Goal: Information Seeking & Learning: Find specific fact

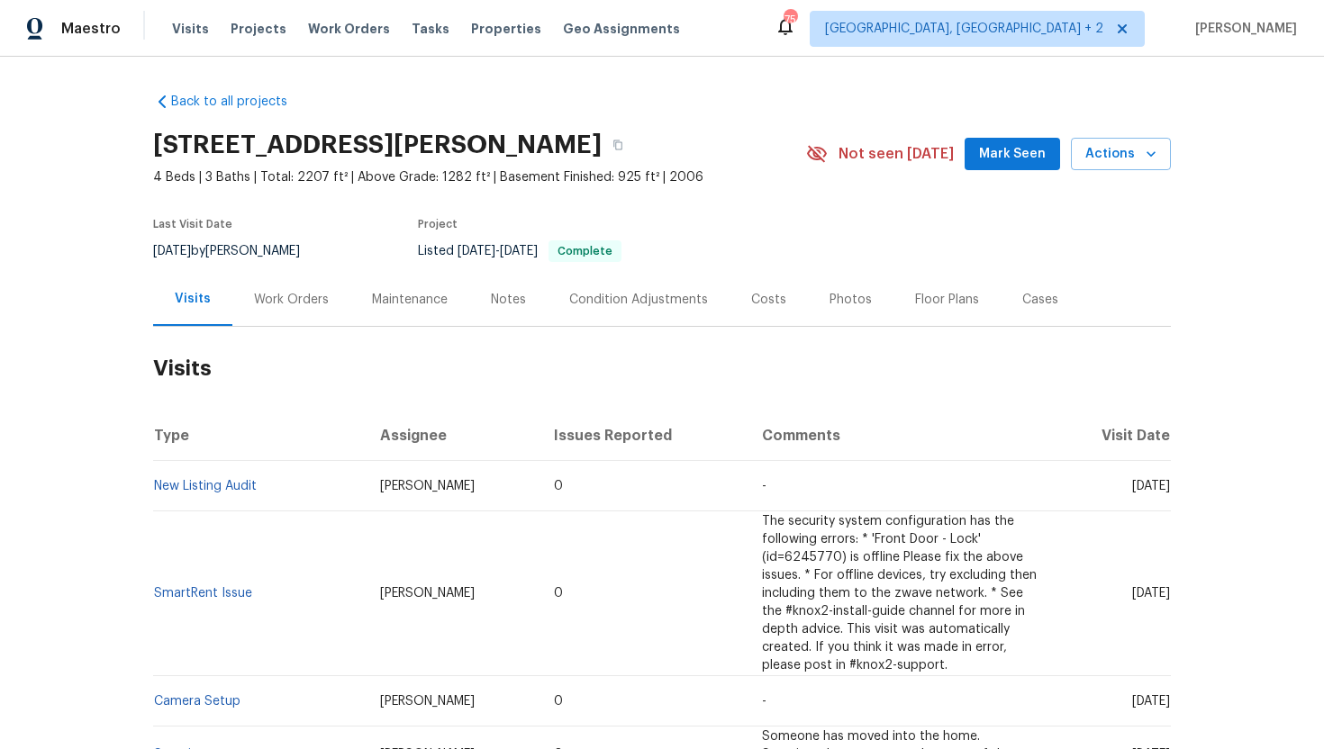
click at [307, 311] on div "Work Orders" at bounding box center [291, 299] width 118 height 53
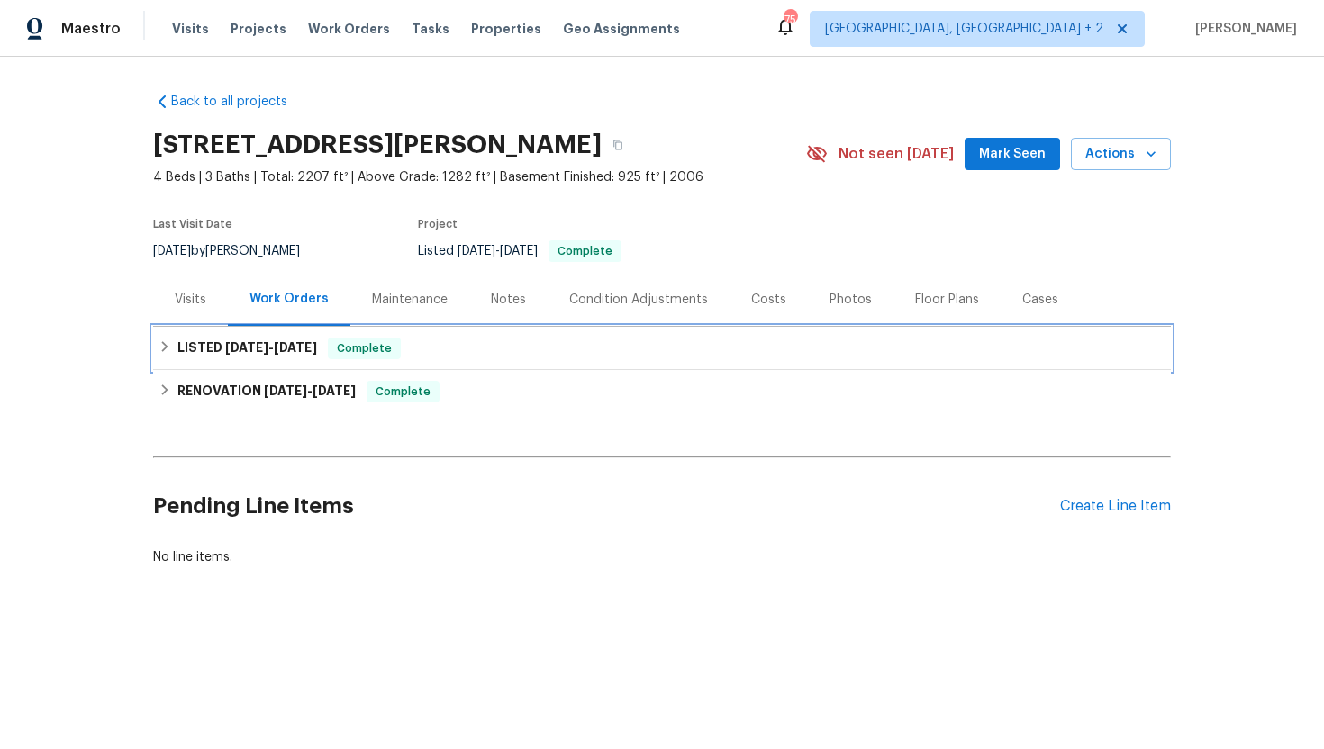
click at [319, 361] on div "LISTED 8/9/25 - 8/11/25 Complete" at bounding box center [661, 348] width 1017 height 43
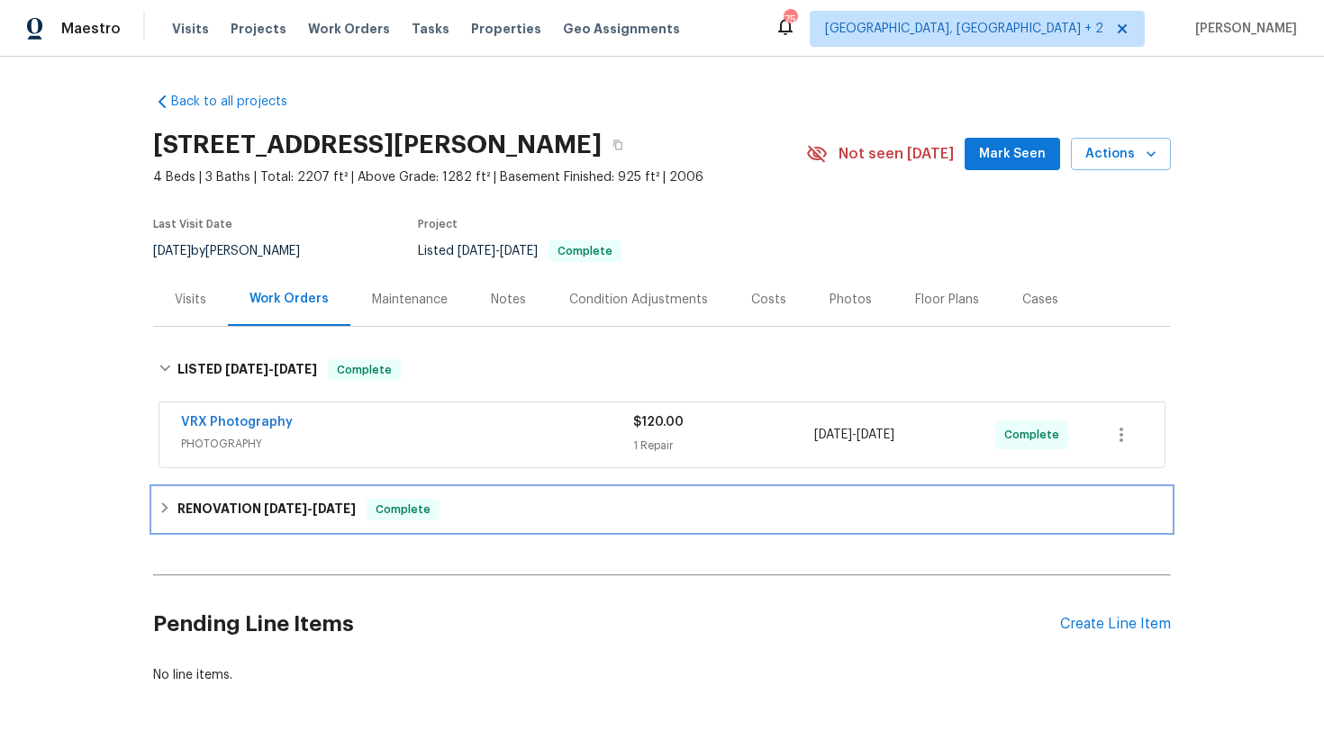
click at [366, 517] on div "Complete" at bounding box center [402, 510] width 73 height 22
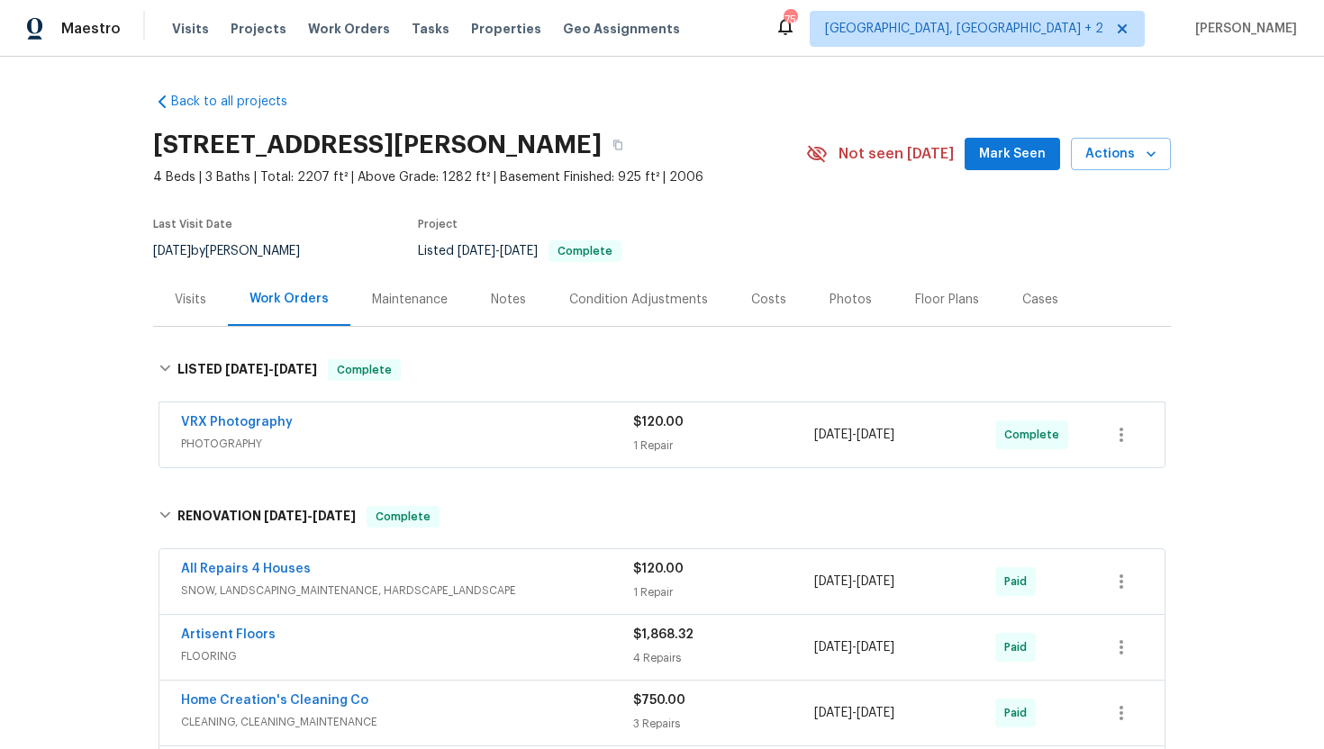
click at [359, 445] on span "PHOTOGRAPHY" at bounding box center [407, 444] width 452 height 18
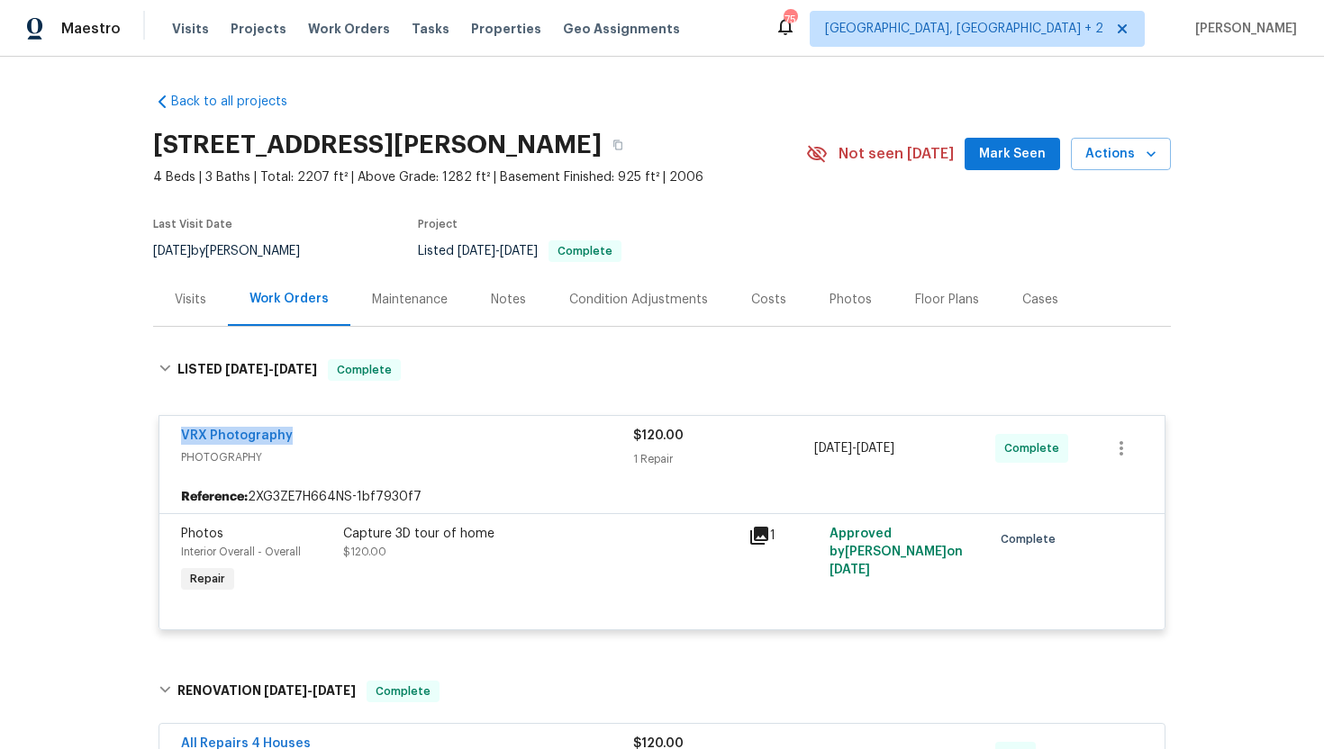
drag, startPoint x: 324, startPoint y: 431, endPoint x: 171, endPoint y: 430, distance: 153.1
click at [171, 430] on div "VRX Photography PHOTOGRAPHY $120.00 1 Repair 8/9/2025 - 8/11/2025 Complete" at bounding box center [661, 448] width 1005 height 65
copy link "VRX Photography"
drag, startPoint x: 934, startPoint y: 450, endPoint x: 796, endPoint y: 447, distance: 137.8
click at [796, 447] on div "VRX Photography PHOTOGRAPHY $120.00 1 Repair 8/9/2025 - 8/11/2025 Complete" at bounding box center [640, 448] width 918 height 43
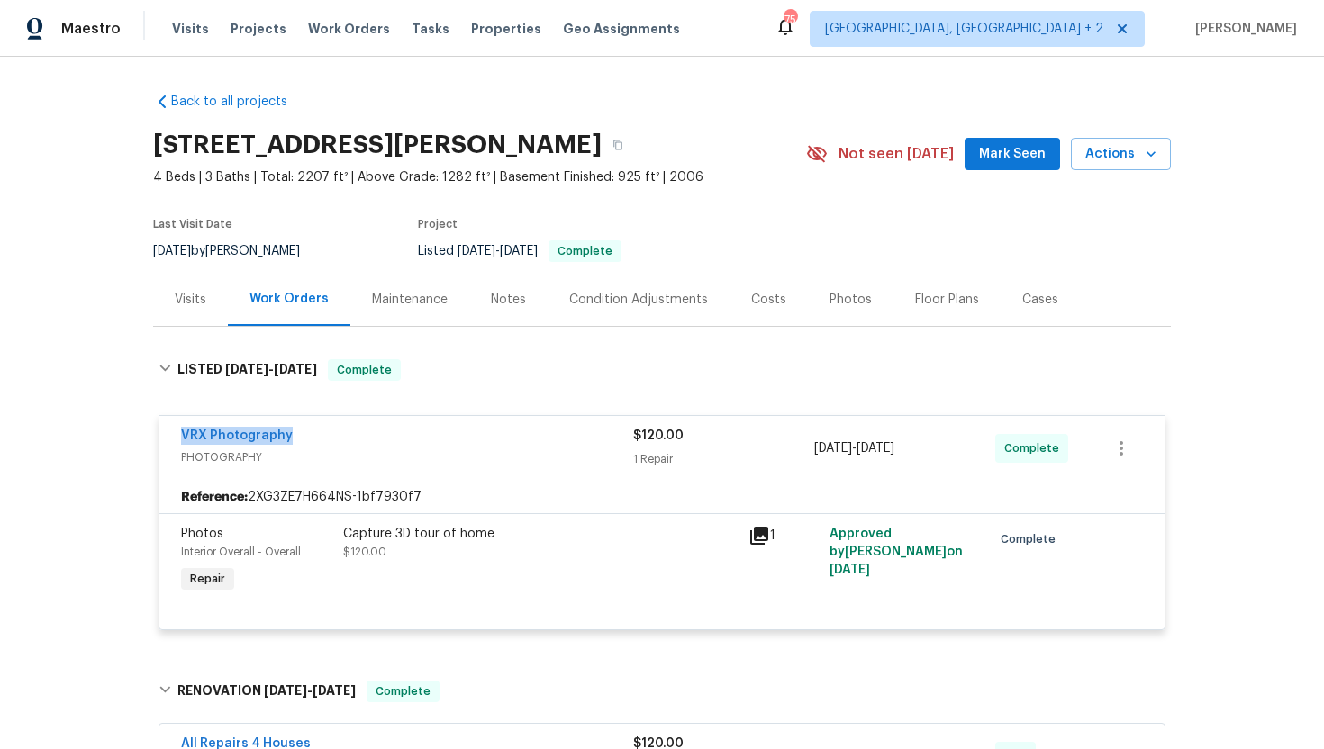
copy div "1 Repair 8/9/2025 - 8/11/2025"
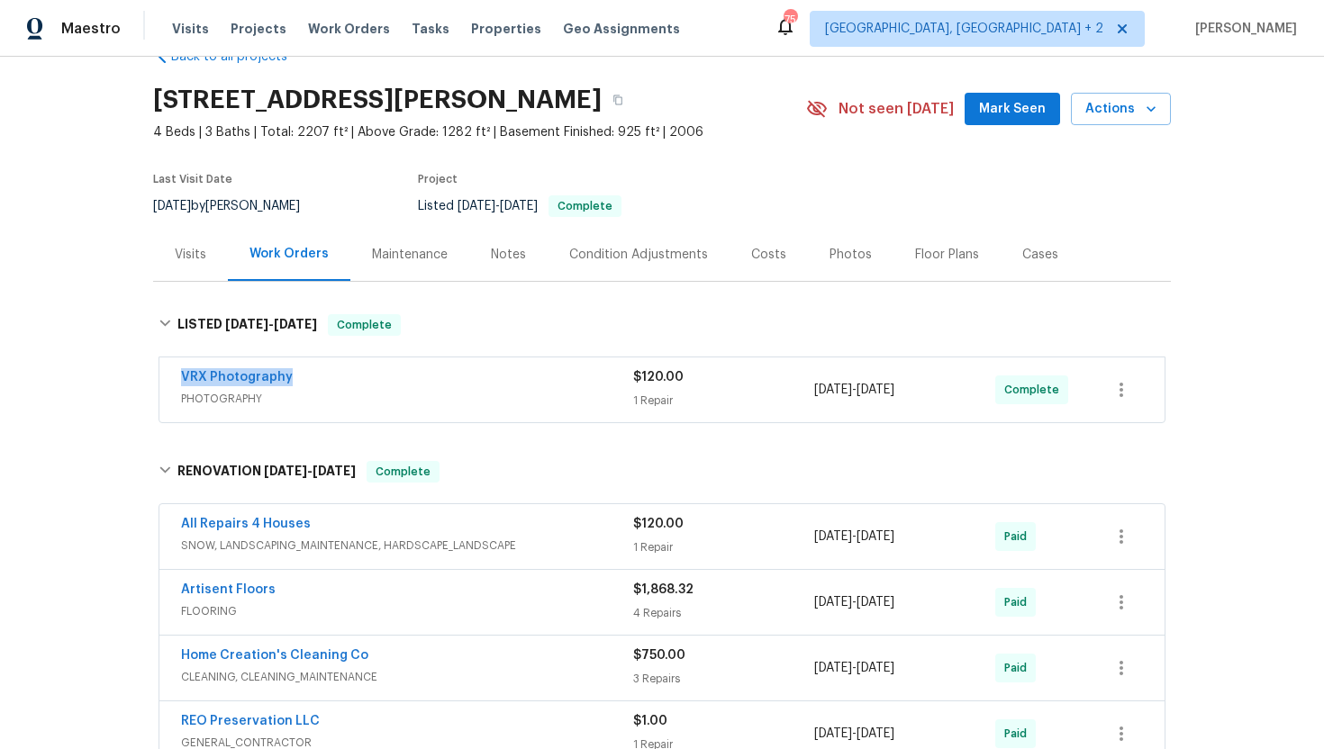
scroll to position [111, 0]
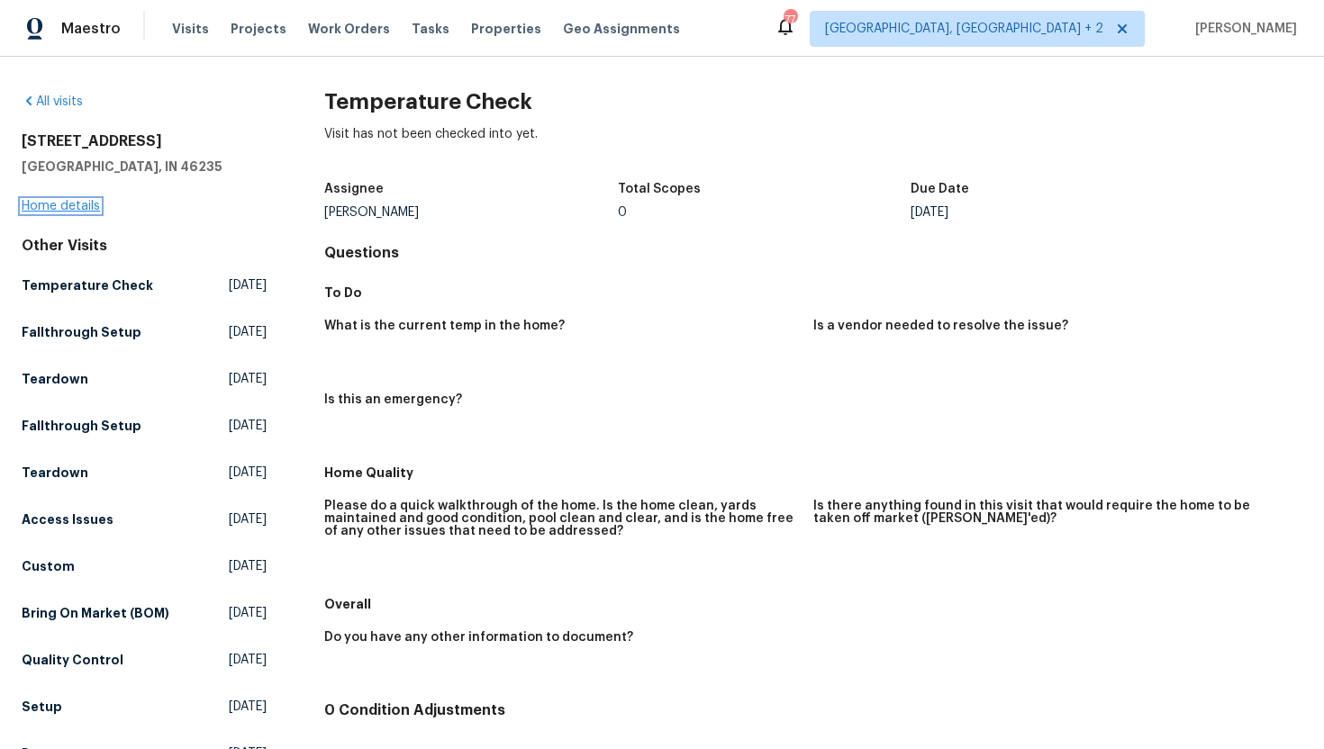
click at [57, 202] on link "Home details" at bounding box center [61, 206] width 78 height 13
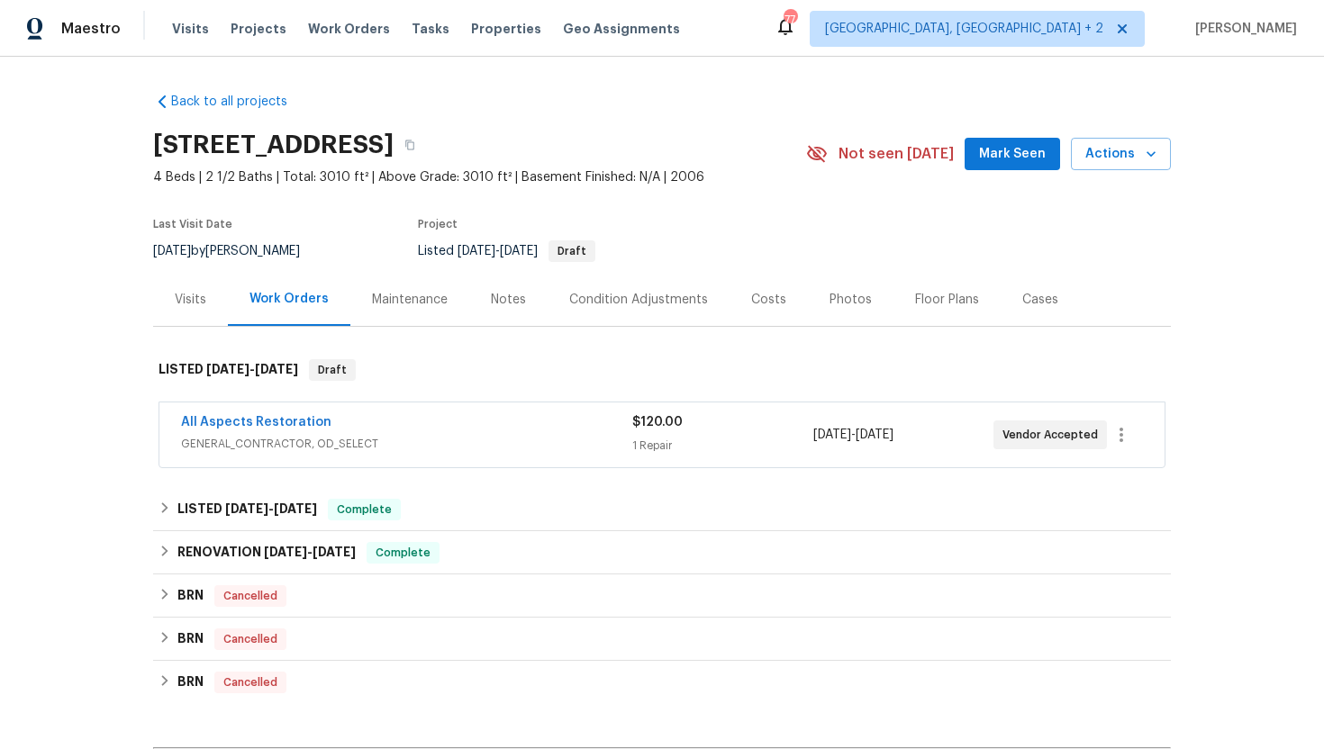
click at [363, 443] on span "GENERAL_CONTRACTOR, OD_SELECT" at bounding box center [406, 444] width 451 height 18
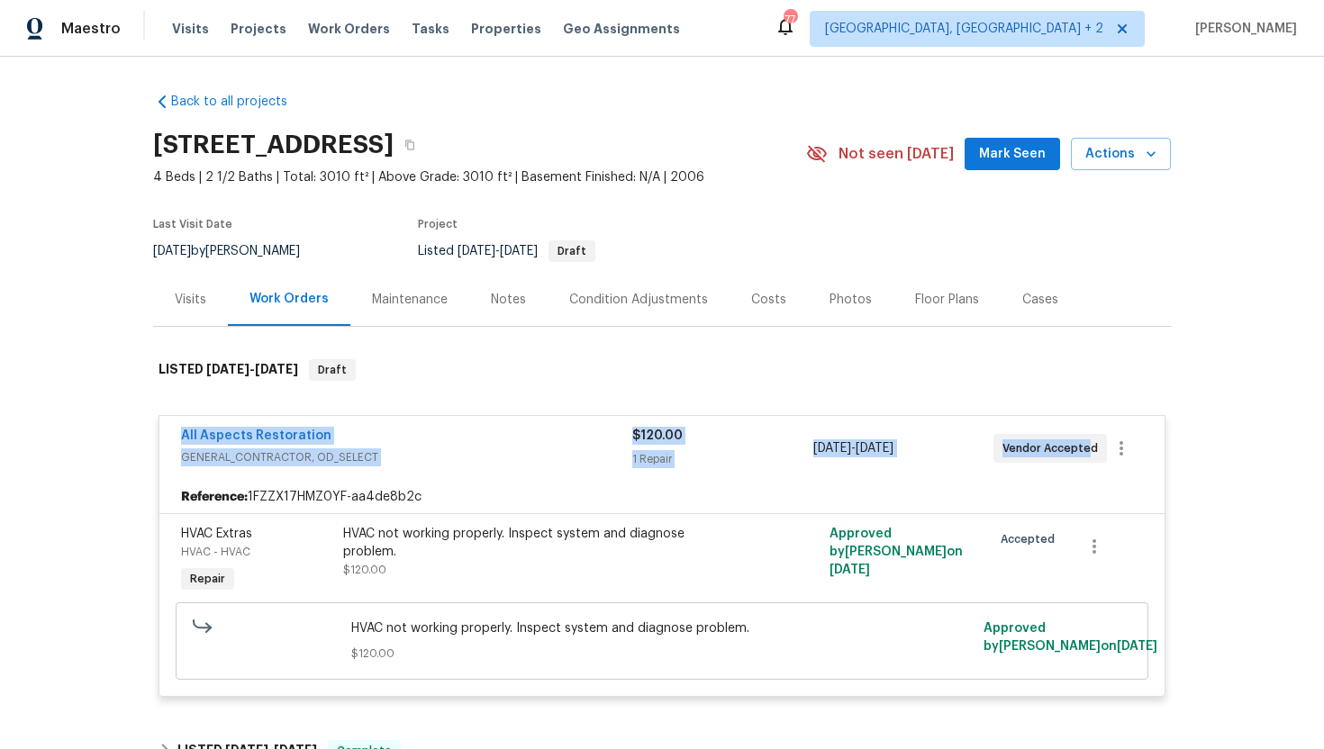
drag, startPoint x: 1087, startPoint y: 450, endPoint x: 174, endPoint y: 435, distance: 913.1
click at [173, 435] on div "All Aspects Restoration GENERAL_CONTRACTOR, OD_SELECT $120.00 1 Repair [DATE] -…" at bounding box center [661, 448] width 1005 height 65
copy div "All Aspects Restoration GENERAL_CONTRACTOR, OD_SELECT $120.00 1 Repair [DATE] -…"
